Goal: Task Accomplishment & Management: Use online tool/utility

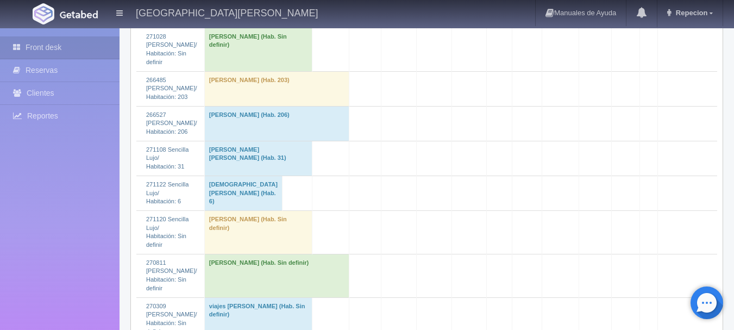
scroll to position [1739, 0]
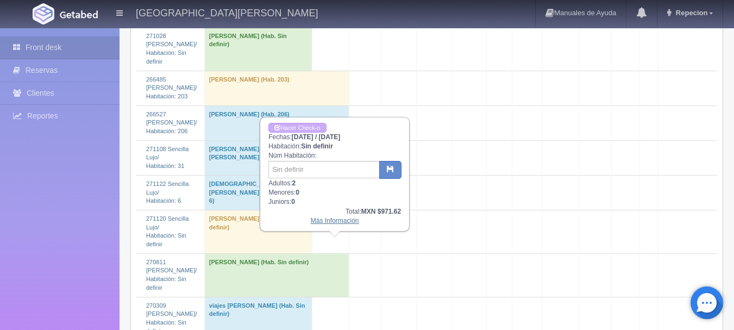
click at [336, 224] on link "Más Información" at bounding box center [335, 221] width 48 height 8
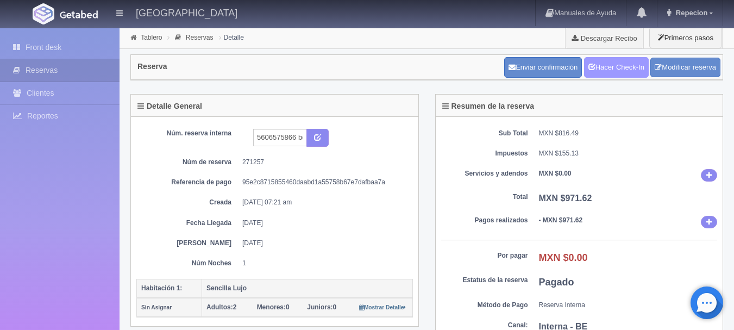
click at [620, 66] on link "Hacer Check-In" at bounding box center [616, 67] width 65 height 21
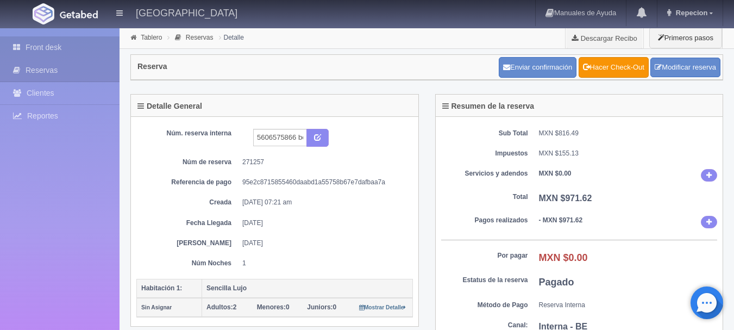
click at [42, 48] on link "Front desk" at bounding box center [60, 47] width 120 height 22
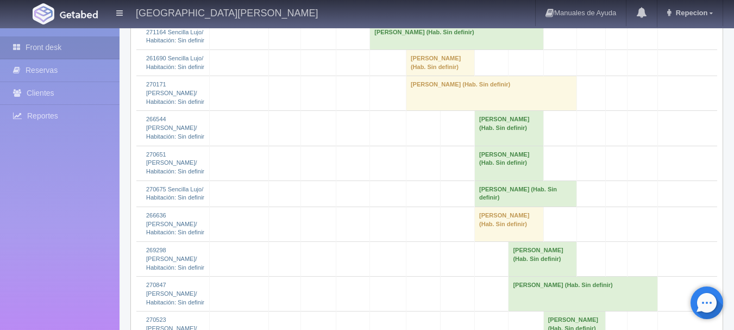
scroll to position [1902, 0]
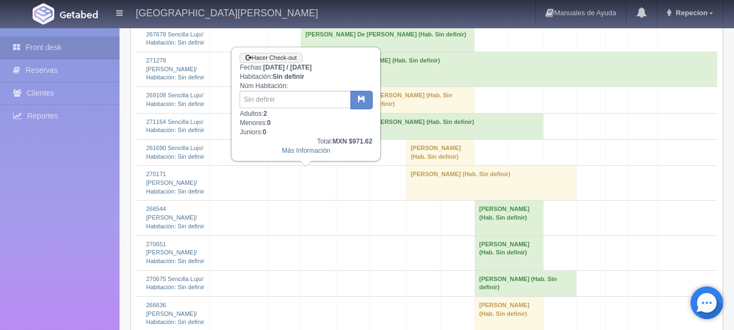
scroll to position [1794, 0]
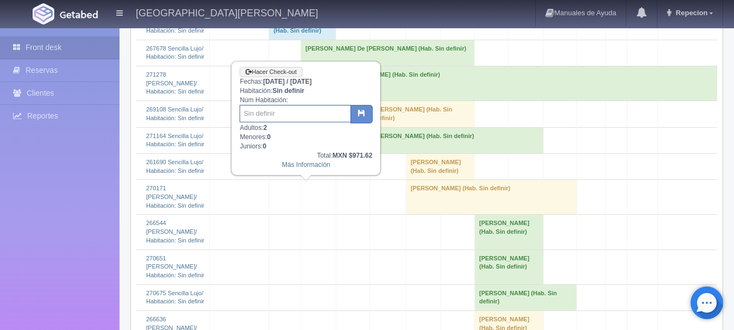
click at [283, 112] on input "text" at bounding box center [295, 113] width 111 height 17
type input "203"
click at [360, 114] on icon "button" at bounding box center [361, 112] width 7 height 7
